Goal: Transaction & Acquisition: Purchase product/service

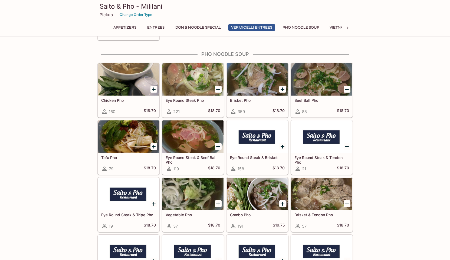
scroll to position [1114, 0]
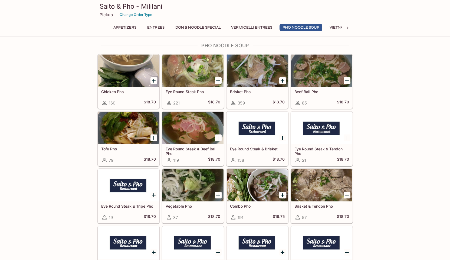
click at [153, 138] on icon "Add Tofu Pho" at bounding box center [154, 138] width 4 height 4
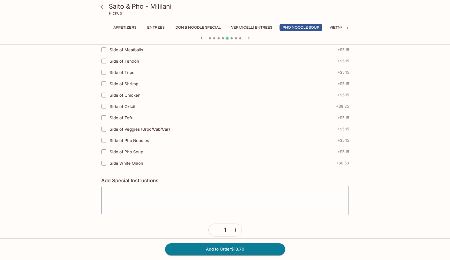
scroll to position [159, 0]
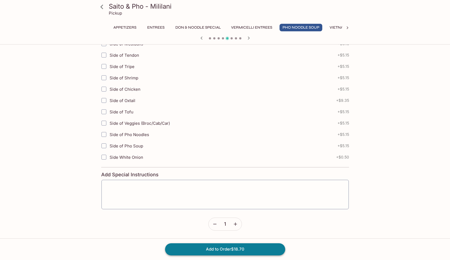
click at [230, 251] on button "Add to Order $18.70" at bounding box center [225, 250] width 120 height 12
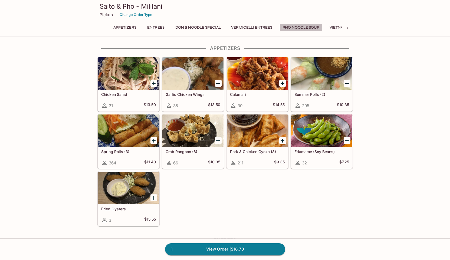
click at [313, 28] on button "Pho Noodle Soup" at bounding box center [300, 28] width 43 height 8
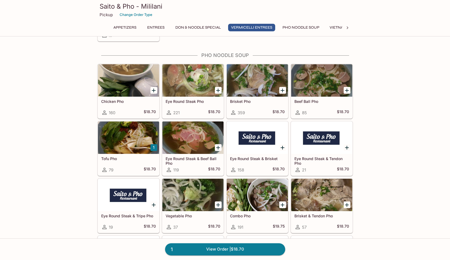
scroll to position [1111, 0]
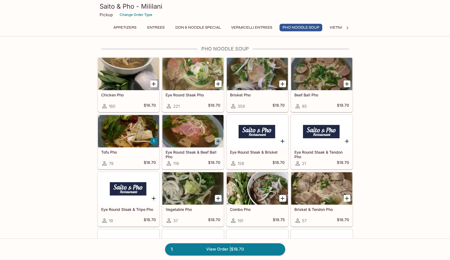
click at [218, 142] on icon "Add Eye Round Steak & Beef Ball Pho" at bounding box center [218, 141] width 6 height 6
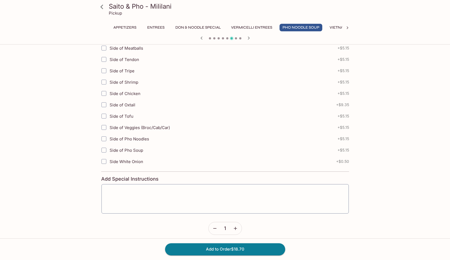
scroll to position [159, 0]
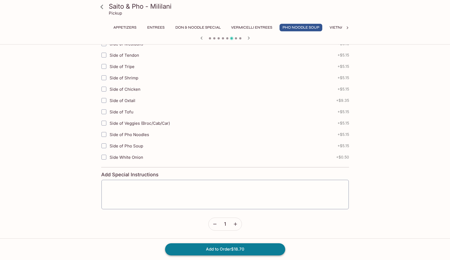
click at [228, 249] on button "Add to Order $18.70" at bounding box center [225, 250] width 120 height 12
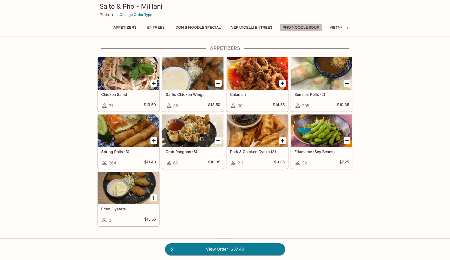
click at [302, 28] on button "Pho Noodle Soup" at bounding box center [300, 28] width 43 height 8
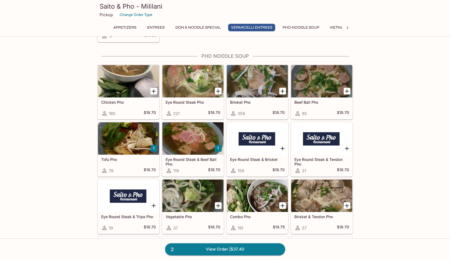
scroll to position [1101, 0]
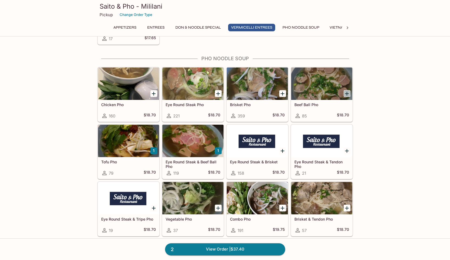
click at [347, 94] on icon "Add Beef Ball Pho" at bounding box center [346, 94] width 6 height 6
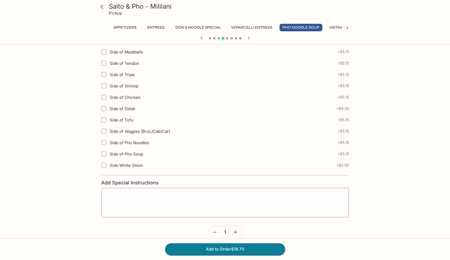
scroll to position [159, 0]
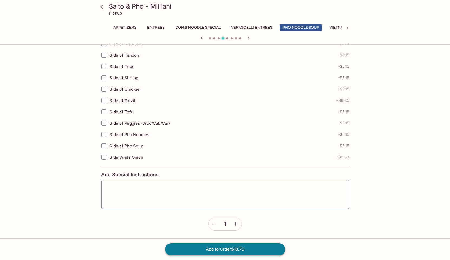
click at [250, 250] on button "Add to Order $18.70" at bounding box center [225, 250] width 120 height 12
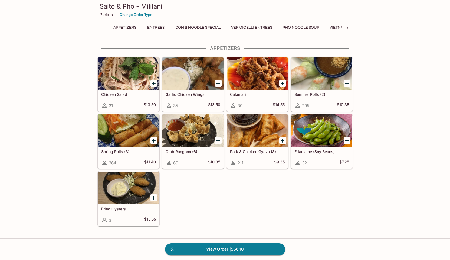
click at [205, 26] on button "Don & Noodle Special" at bounding box center [197, 28] width 51 height 8
click at [224, 249] on link "3 View Order | $56.10" at bounding box center [225, 250] width 120 height 12
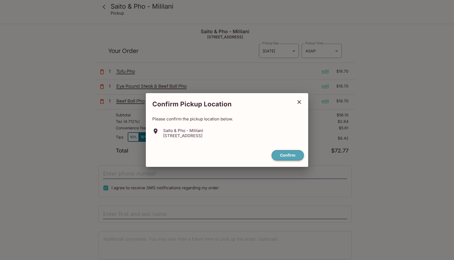
click at [293, 158] on button "Confirm" at bounding box center [287, 155] width 32 height 11
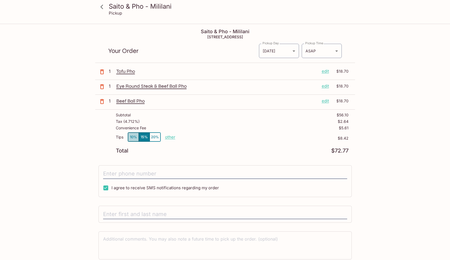
click at [131, 138] on button "10%" at bounding box center [133, 137] width 11 height 9
click at [168, 138] on p "other" at bounding box center [170, 137] width 10 height 5
type input "1.00"
click at [395, 137] on div "Saito & Pho - Mililani Pickup Saito & Pho - Mililani [STREET_ADDRESS] Your Orde…" at bounding box center [225, 153] width 346 height 258
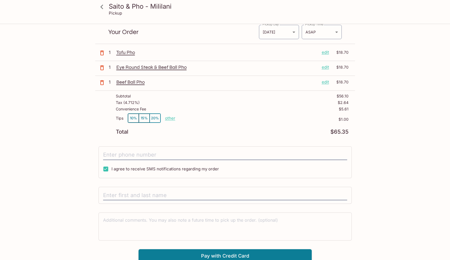
scroll to position [24, 0]
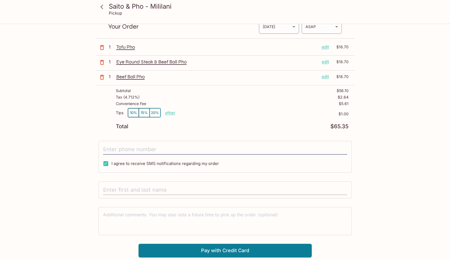
click at [179, 188] on input "text" at bounding box center [225, 190] width 244 height 10
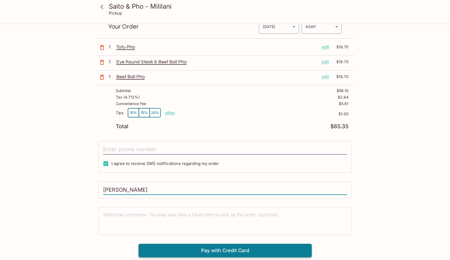
type input "[PERSON_NAME]"
click at [271, 249] on button "Pay with Credit Card" at bounding box center [224, 251] width 173 height 14
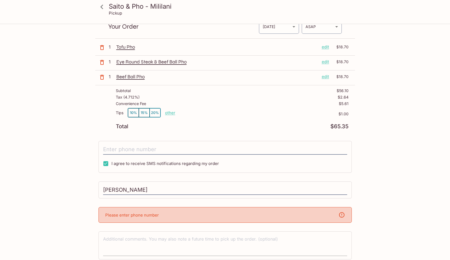
click at [284, 247] on textarea at bounding box center [225, 245] width 244 height 19
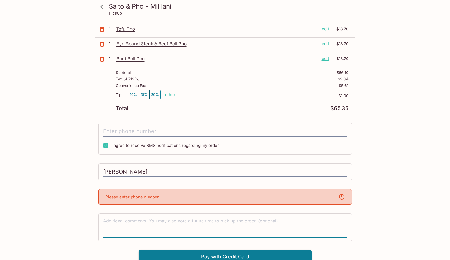
scroll to position [46, 0]
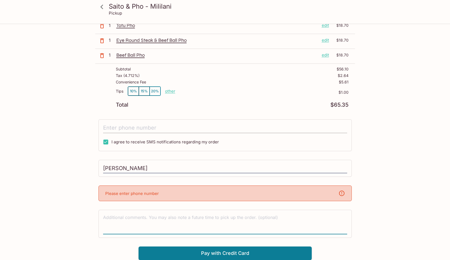
click at [167, 128] on input "tel" at bounding box center [225, 128] width 244 height 10
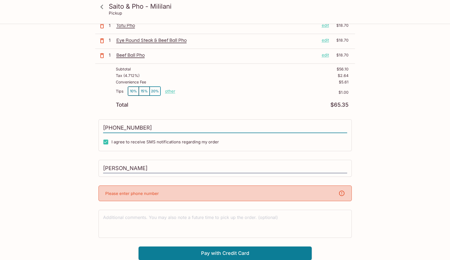
scroll to position [24, 0]
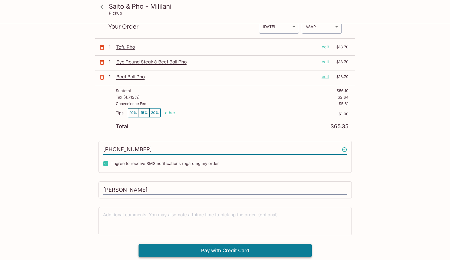
type input "[PHONE_NUMBER]"
click at [244, 252] on button "Pay with Credit Card" at bounding box center [224, 251] width 173 height 14
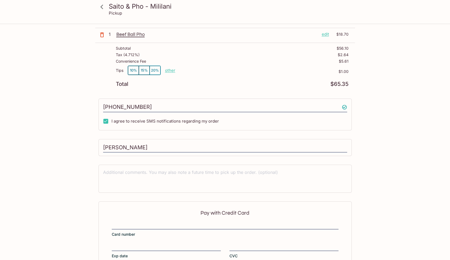
scroll to position [103, 0]
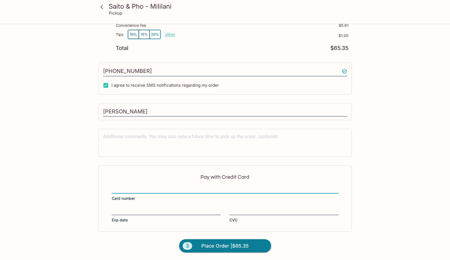
click at [103, 7] on icon at bounding box center [101, 6] width 9 height 9
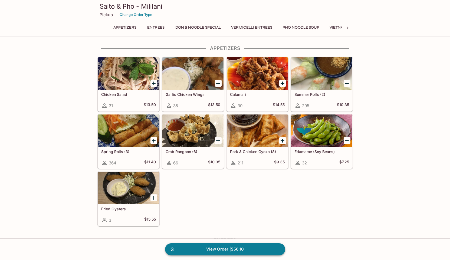
click at [239, 247] on link "3 View Order | $56.10" at bounding box center [225, 250] width 120 height 12
